Goal: Find specific page/section: Find specific page/section

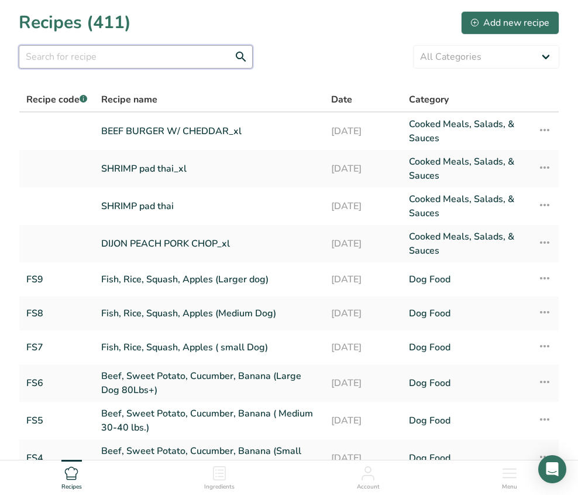
click at [74, 64] on input "text" at bounding box center [136, 56] width 234 height 23
type input "bbq braised beef"
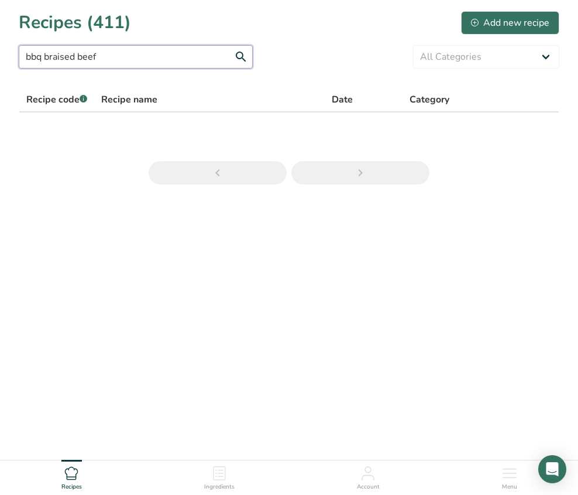
click at [108, 55] on input "bbq braised beef" at bounding box center [136, 56] width 234 height 23
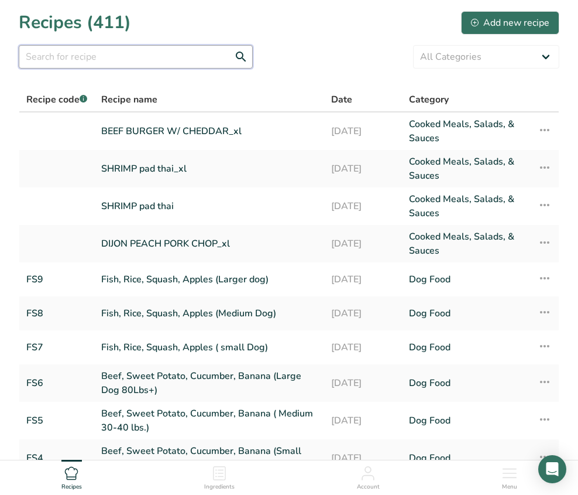
click at [167, 52] on input "text" at bounding box center [136, 56] width 234 height 23
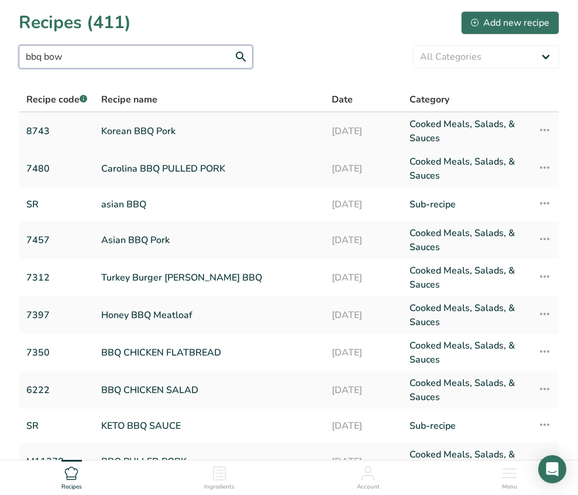
type input "bbq bowl"
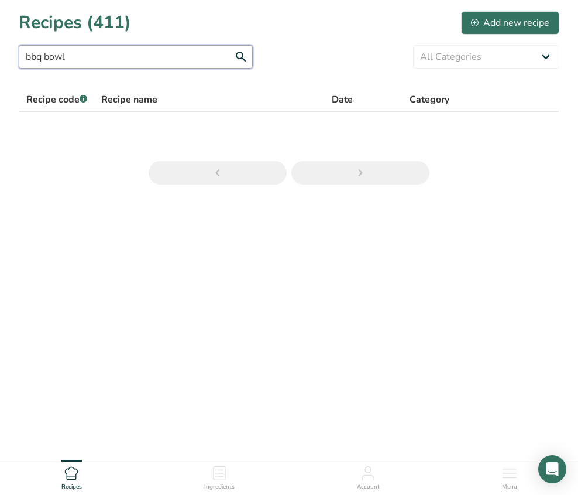
click at [77, 56] on input "bbq bowl" at bounding box center [136, 56] width 234 height 23
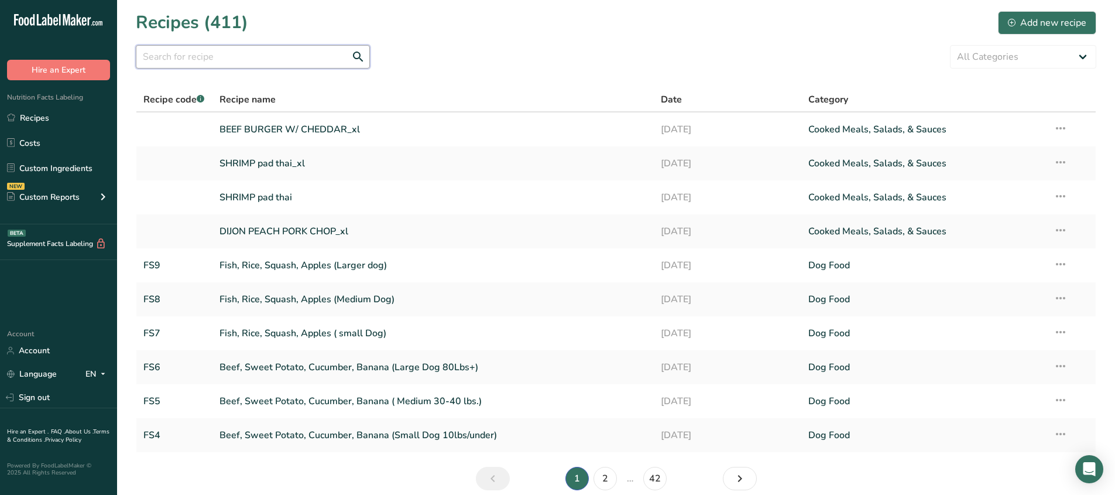
click at [297, 63] on input "text" at bounding box center [253, 56] width 234 height 23
paste input "Pork Ropa Veja"
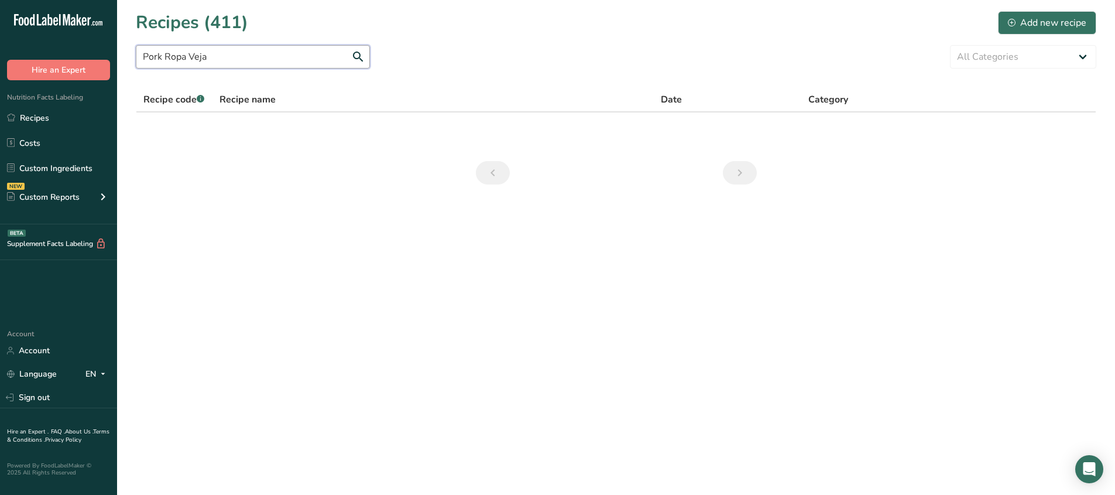
click at [246, 61] on input "Pork Ropa Veja" at bounding box center [253, 56] width 234 height 23
drag, startPoint x: 216, startPoint y: 60, endPoint x: 123, endPoint y: 55, distance: 93.2
click at [123, 55] on section "Recipes (411) Add new recipe Pork Ropa Veja All Categories Baked Goods [GEOGRAP…" at bounding box center [616, 101] width 998 height 203
click at [73, 121] on link "Recipes" at bounding box center [58, 118] width 117 height 22
click at [165, 60] on input "Ropa Veja" at bounding box center [253, 56] width 234 height 23
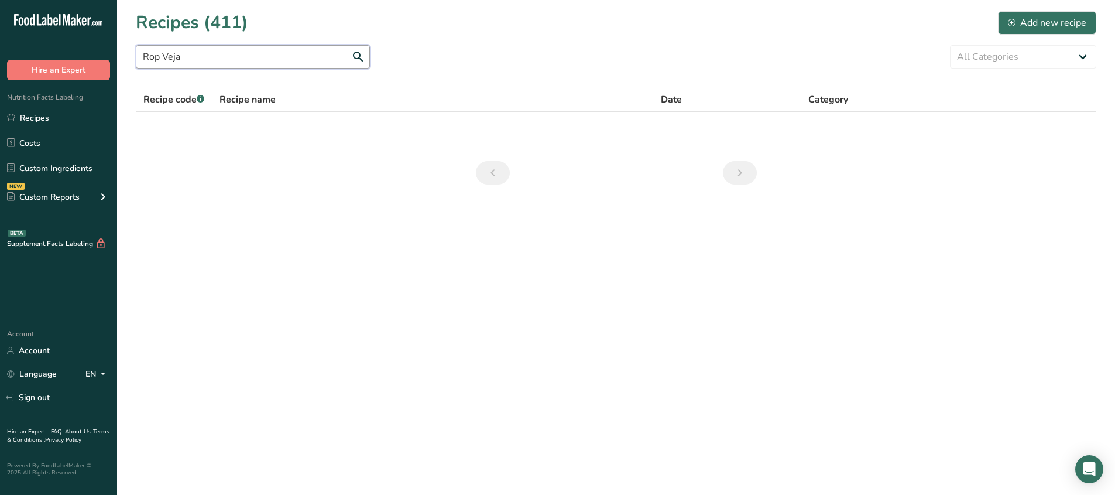
click at [234, 59] on input "Rop Veja" at bounding box center [253, 56] width 234 height 23
type input "R"
click at [228, 50] on input "Veja" at bounding box center [253, 56] width 234 height 23
click at [271, 56] on input "Veja" at bounding box center [253, 56] width 234 height 23
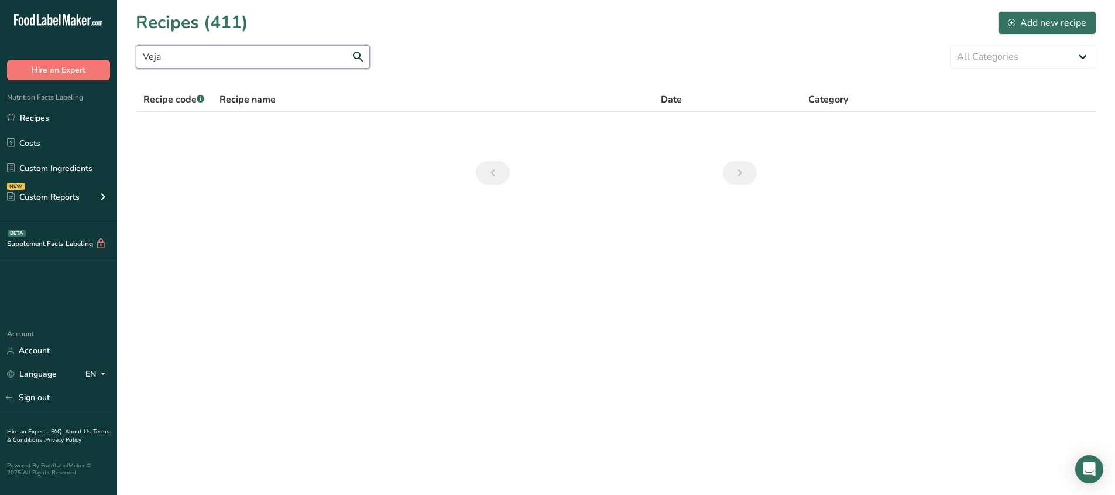
click at [271, 56] on input "Veja" at bounding box center [253, 56] width 234 height 23
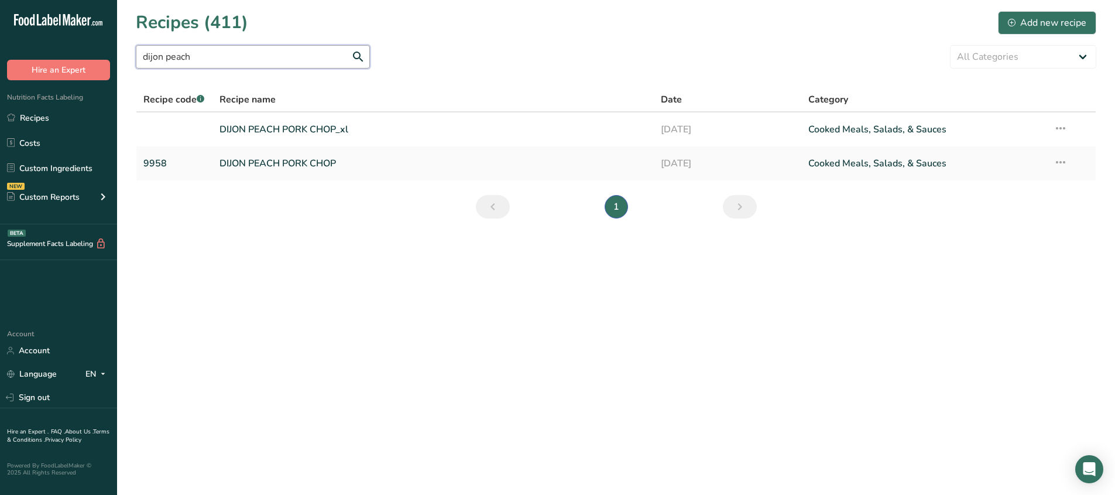
click at [252, 54] on input "dijon peach" at bounding box center [253, 56] width 234 height 23
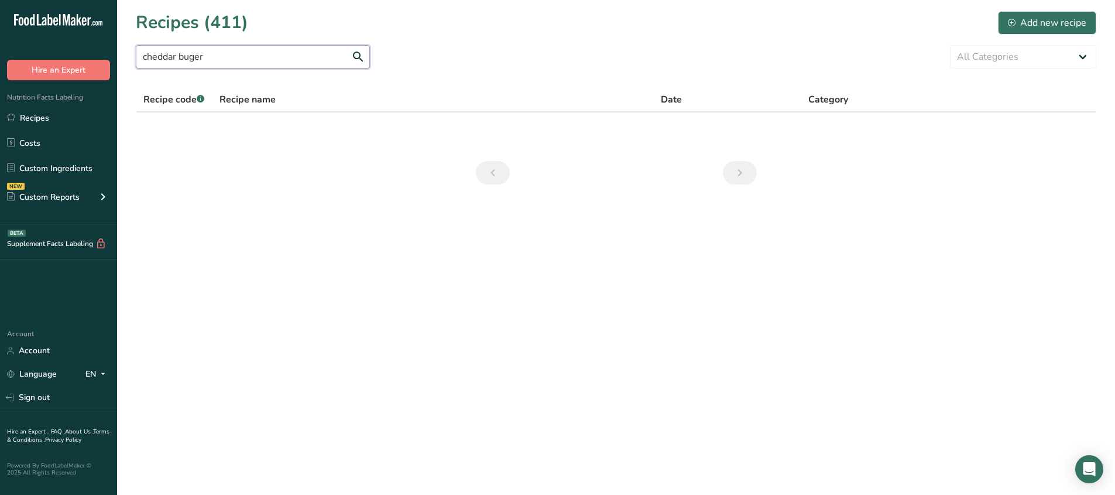
click at [189, 56] on input "cheddar buger" at bounding box center [253, 56] width 234 height 23
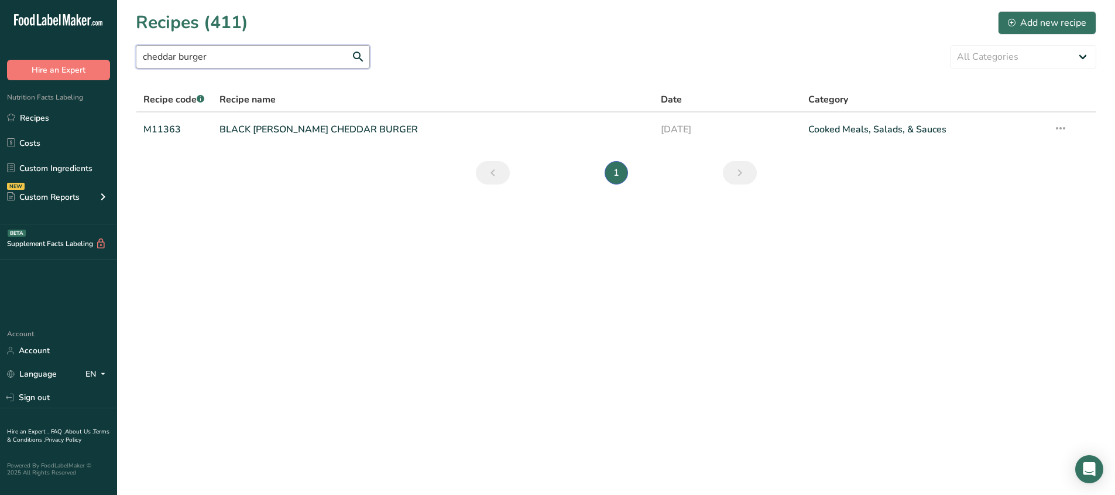
click at [193, 59] on input "cheddar burger" at bounding box center [253, 56] width 234 height 23
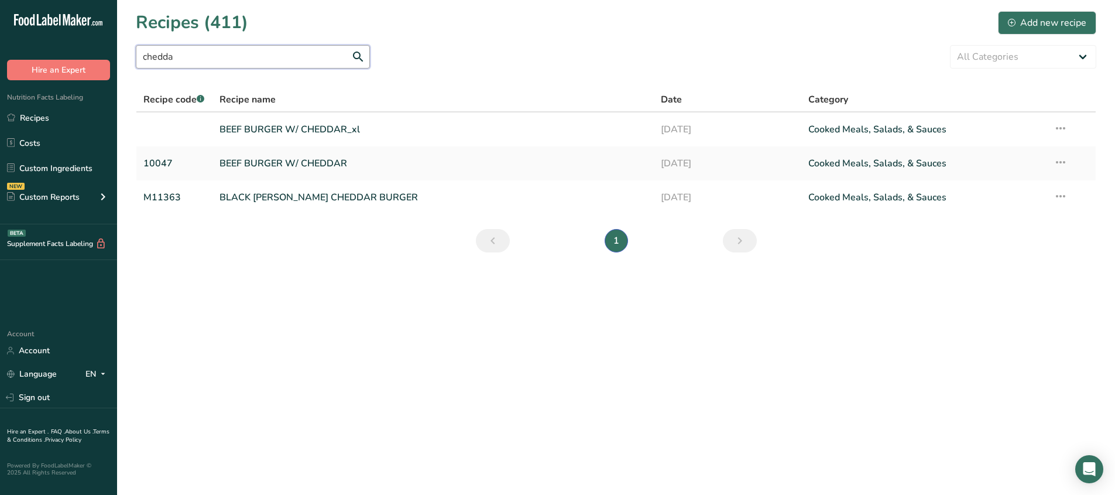
click at [248, 54] on input "chedda" at bounding box center [253, 56] width 234 height 23
paste input "Chicken [PERSON_NAME] with Mushrooms"
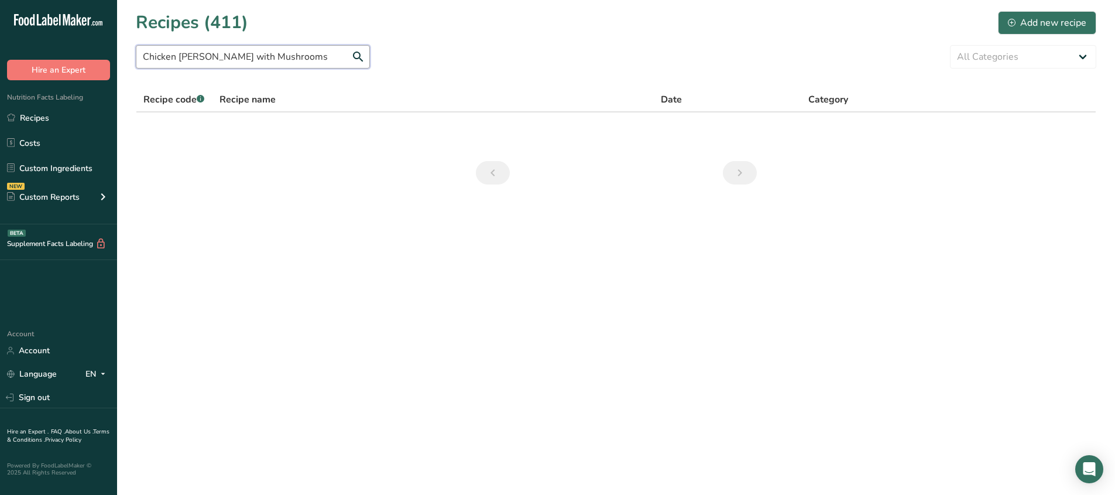
drag, startPoint x: 221, startPoint y: 59, endPoint x: 353, endPoint y: 59, distance: 131.7
click at [353, 59] on input "Chicken [PERSON_NAME] with Mushrooms" at bounding box center [253, 56] width 234 height 23
type input "Chicken [PERSON_NAME]"
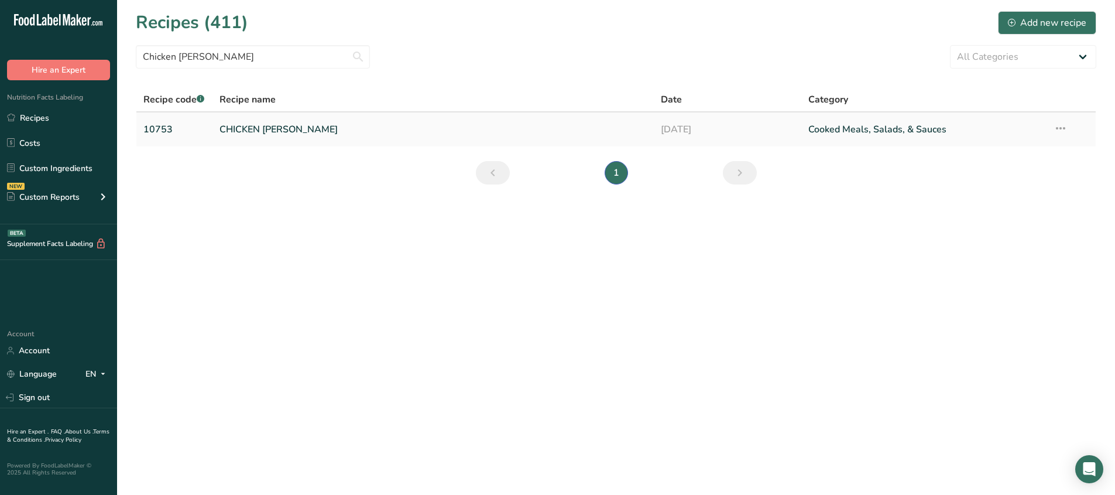
click at [354, 132] on link "CHICKEN [PERSON_NAME]" at bounding box center [434, 129] width 428 height 25
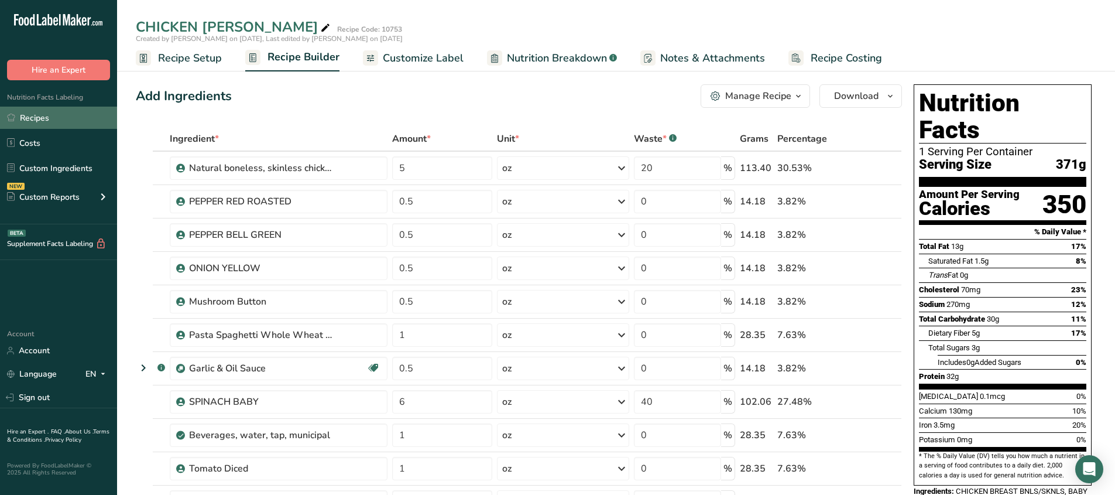
click at [46, 118] on link "Recipes" at bounding box center [58, 118] width 117 height 22
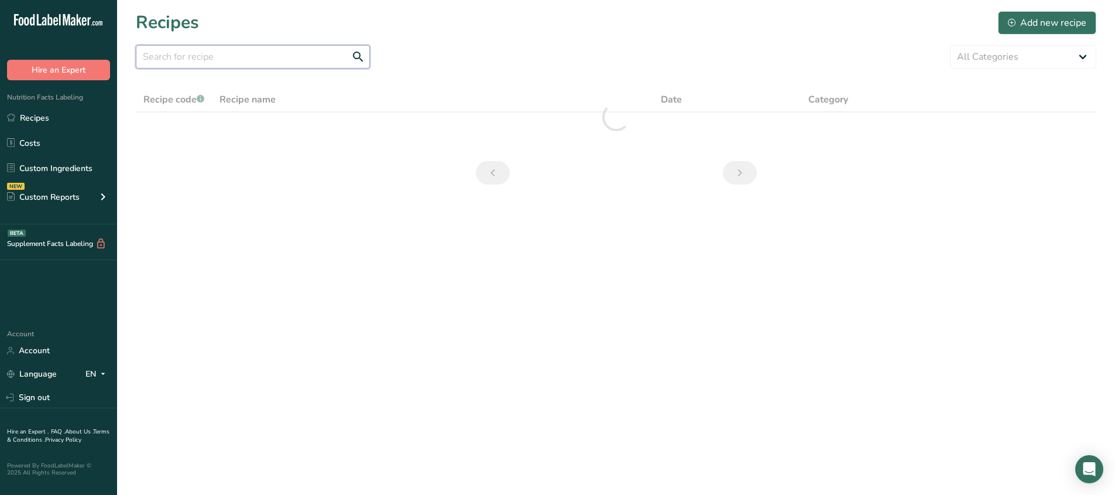
click at [273, 63] on input "text" at bounding box center [253, 56] width 234 height 23
paste input "Grilled Chicken & Sweet Potato Bowl"
type input "Grilled Chicken & Sweet Potato Bowl"
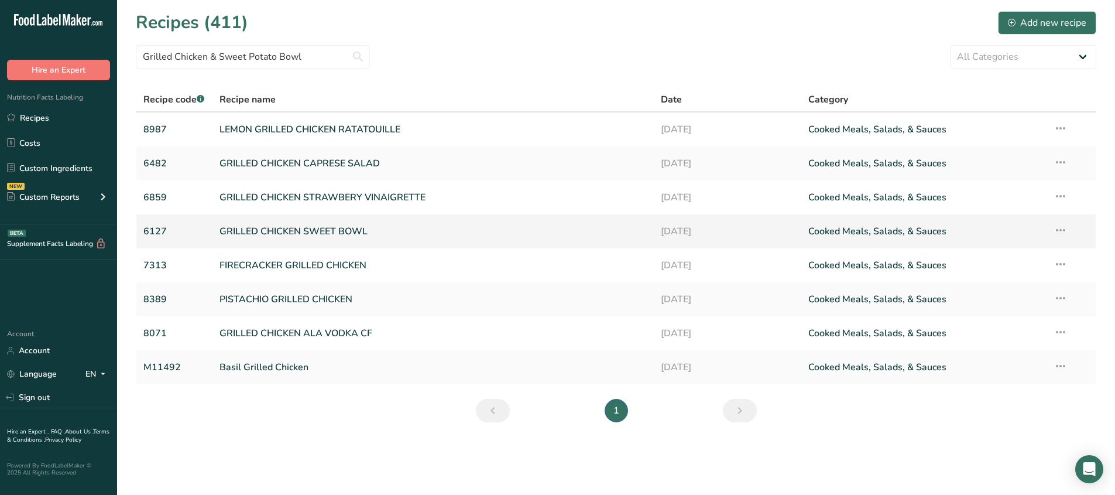
click at [402, 243] on link "GRILLED CHICKEN SWEET BOWL" at bounding box center [434, 231] width 428 height 25
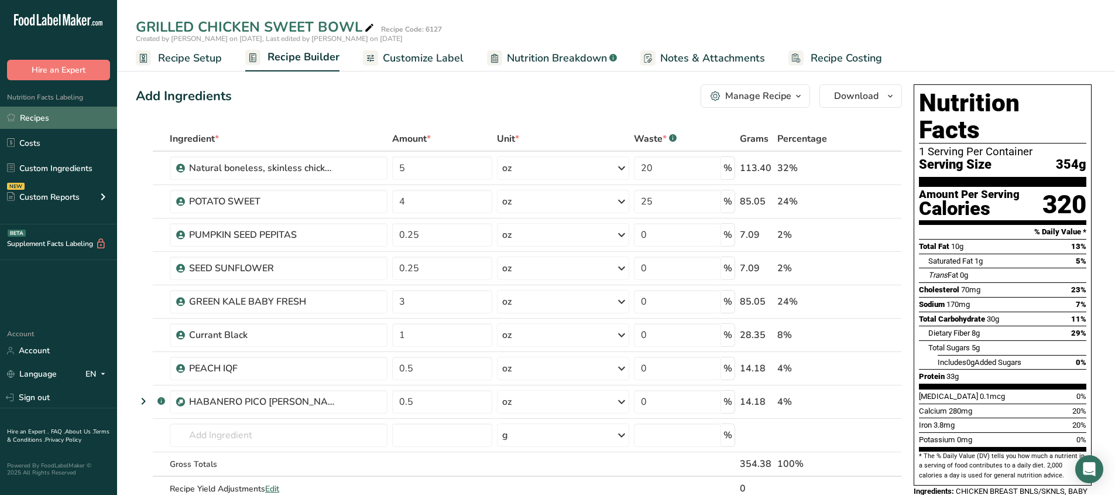
click at [53, 114] on link "Recipes" at bounding box center [58, 118] width 117 height 22
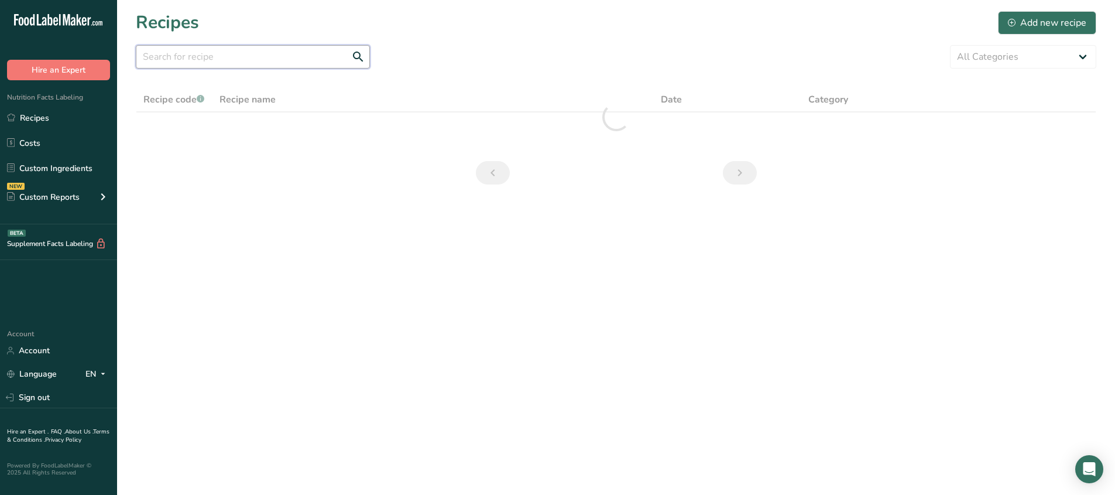
click at [307, 57] on input "text" at bounding box center [253, 56] width 234 height 23
paste input "Lemon Grilled Chicken"
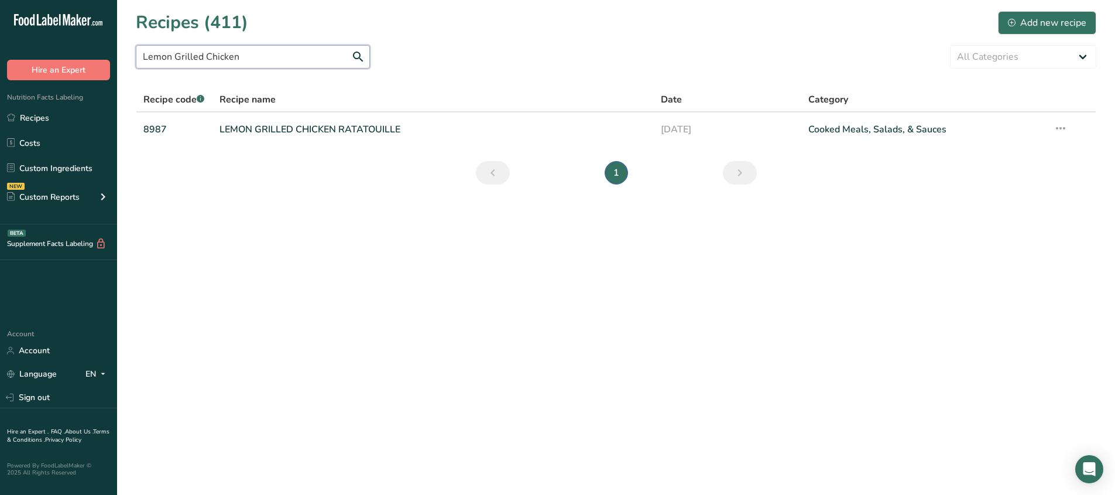
click at [291, 63] on input "Lemon Grilled Chicken" at bounding box center [253, 56] width 234 height 23
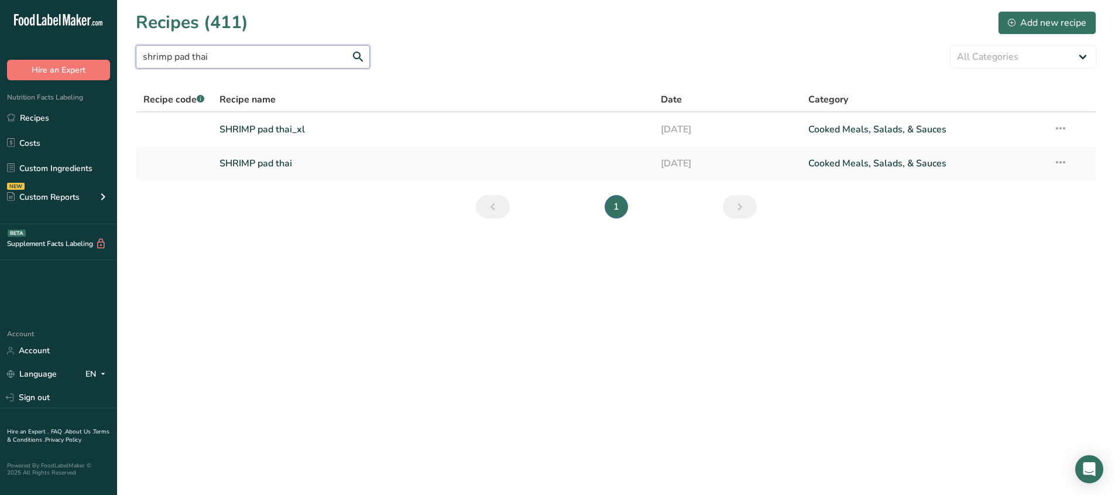
click at [221, 61] on input "shrimp pad thai" at bounding box center [253, 56] width 234 height 23
paste input "Shrimp & Vegetable Bowl"
type input "Shrimp & Vegetable Bowl"
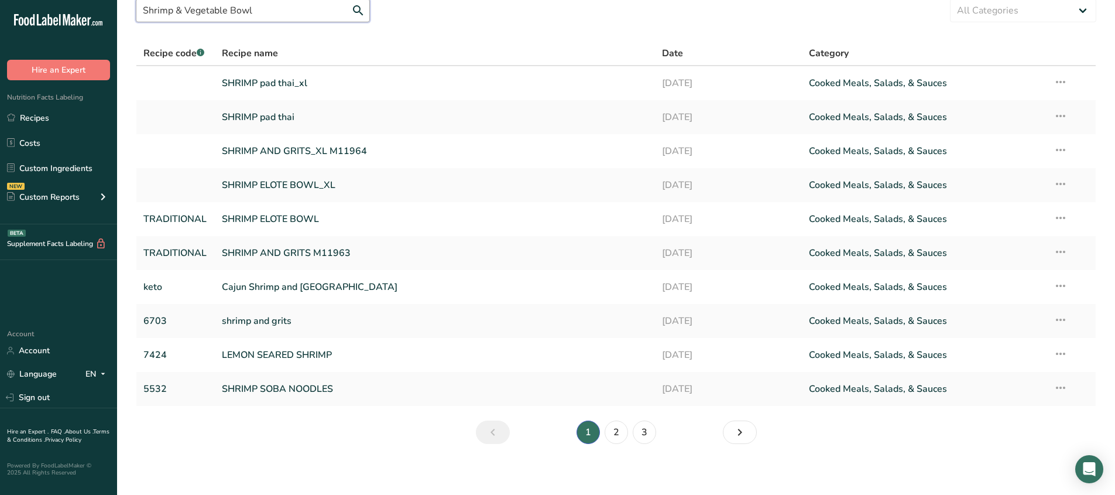
scroll to position [52, 0]
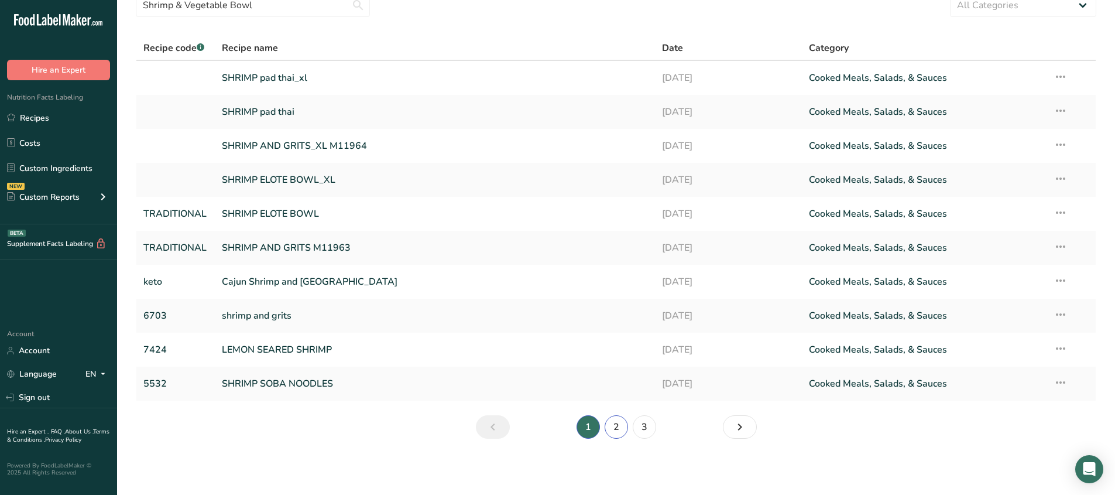
click at [578, 428] on link "2" at bounding box center [616, 426] width 23 height 23
